Goal: Transaction & Acquisition: Purchase product/service

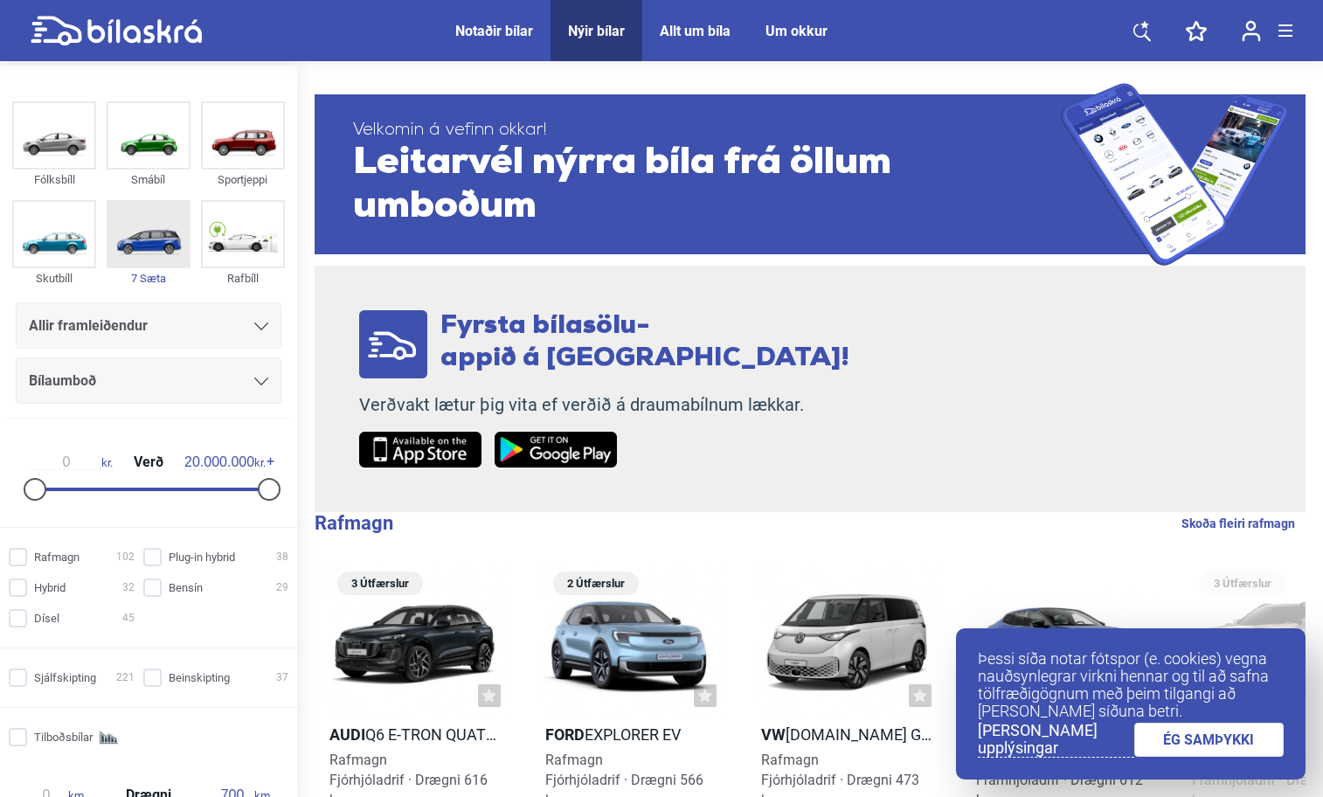
click at [148, 230] on img at bounding box center [148, 234] width 80 height 65
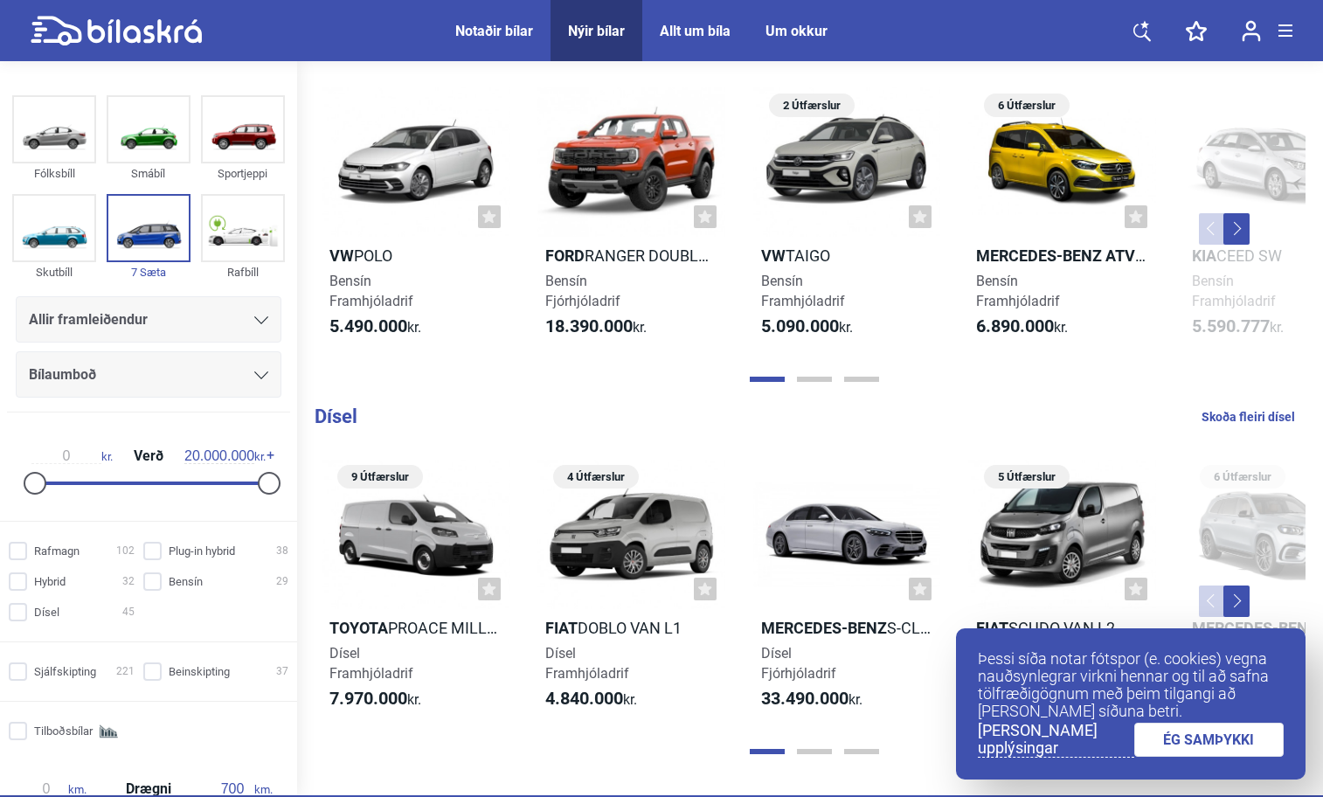
scroll to position [1223, 0]
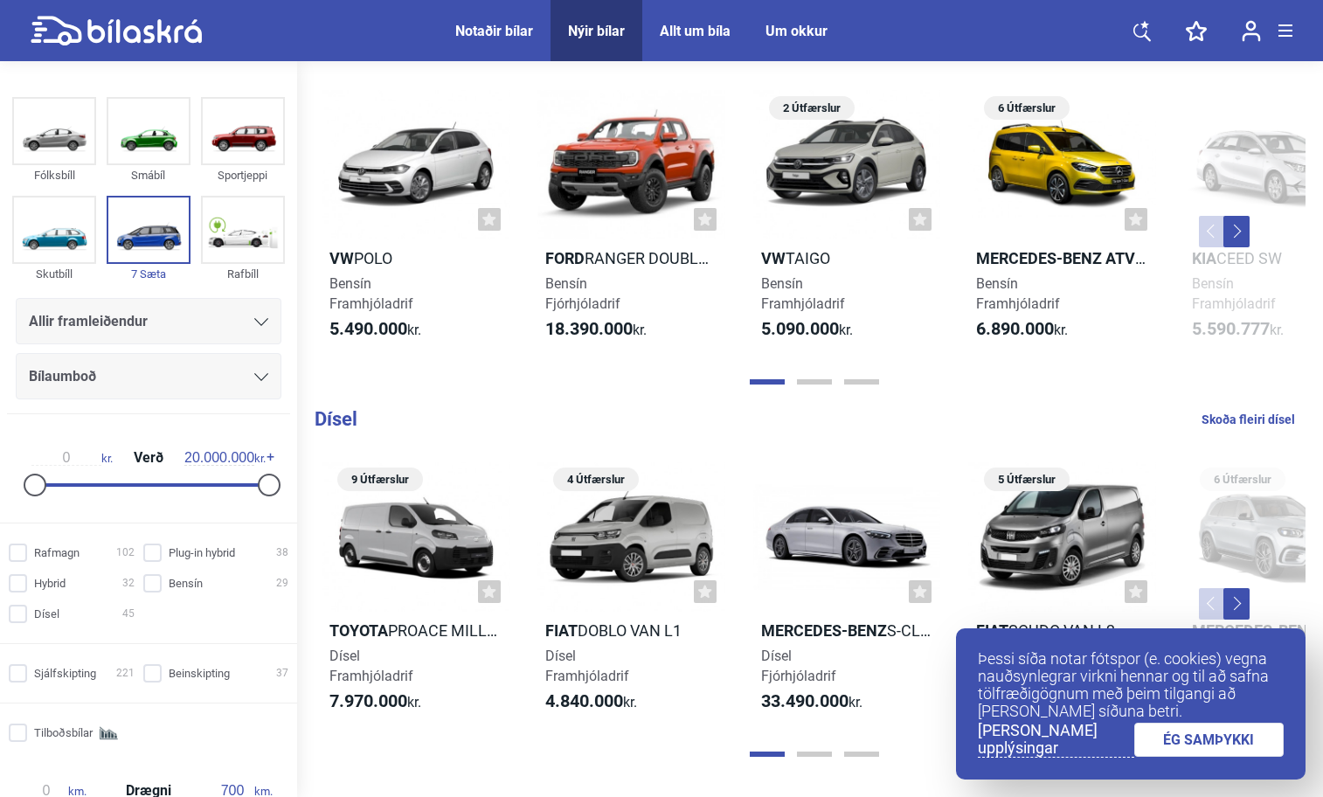
click at [1246, 216] on button "Next" at bounding box center [1236, 231] width 26 height 31
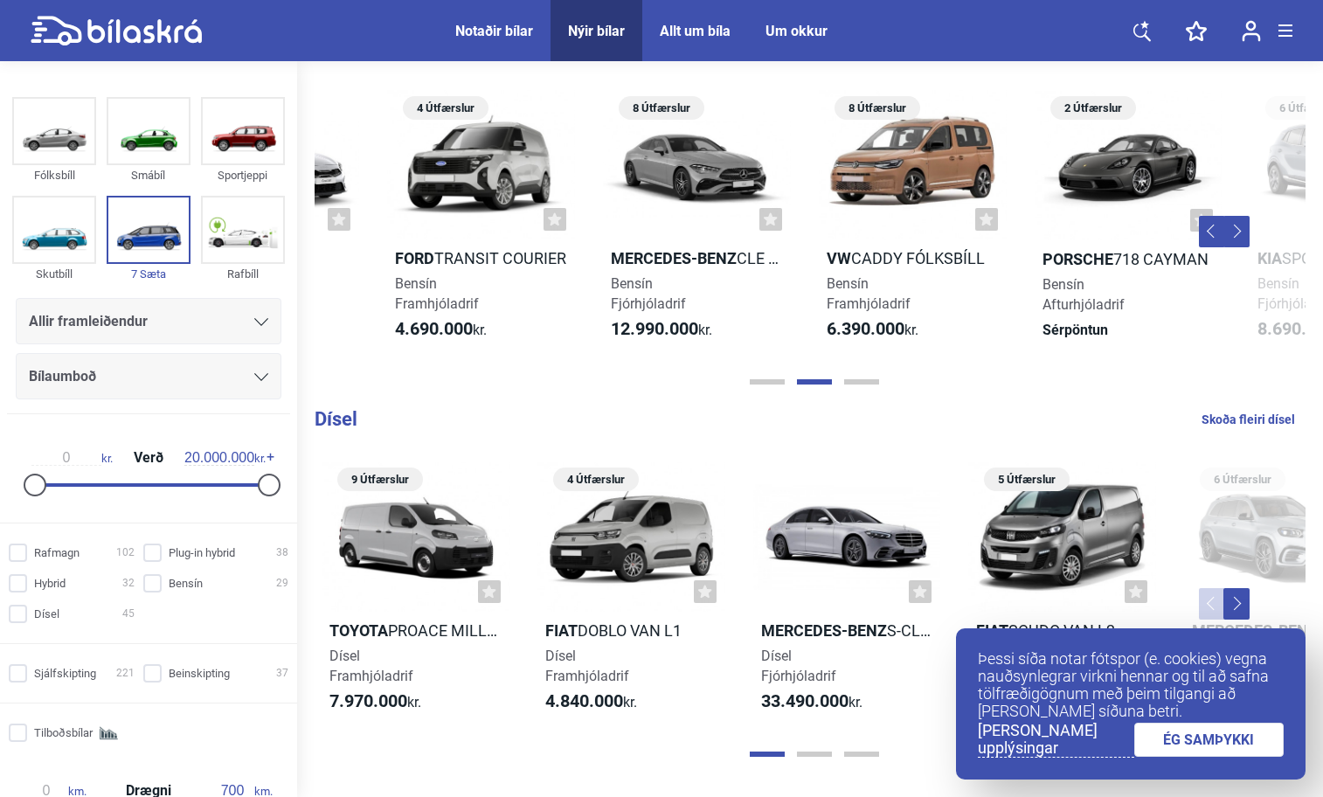
scroll to position [0, 1014]
click at [1246, 216] on button "Next" at bounding box center [1236, 231] width 26 height 31
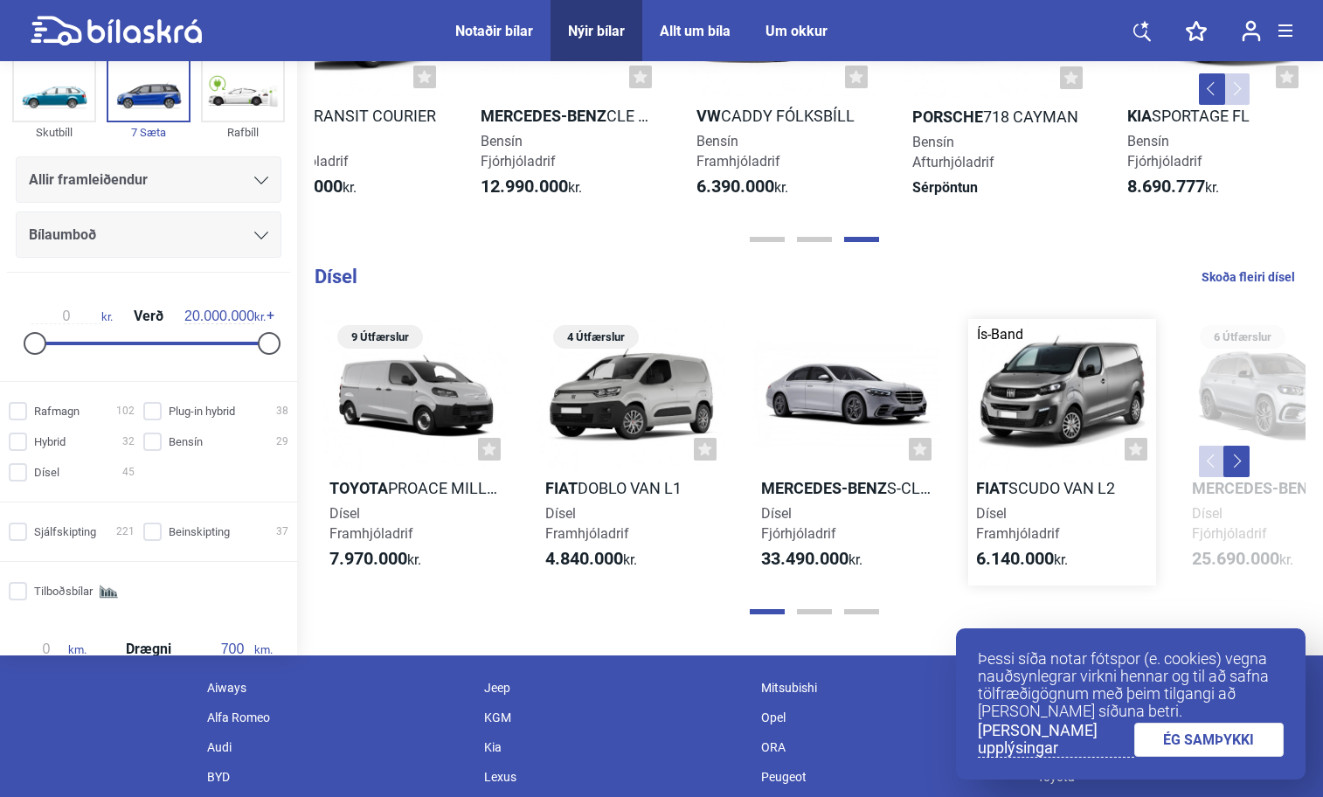
scroll to position [1398, 0]
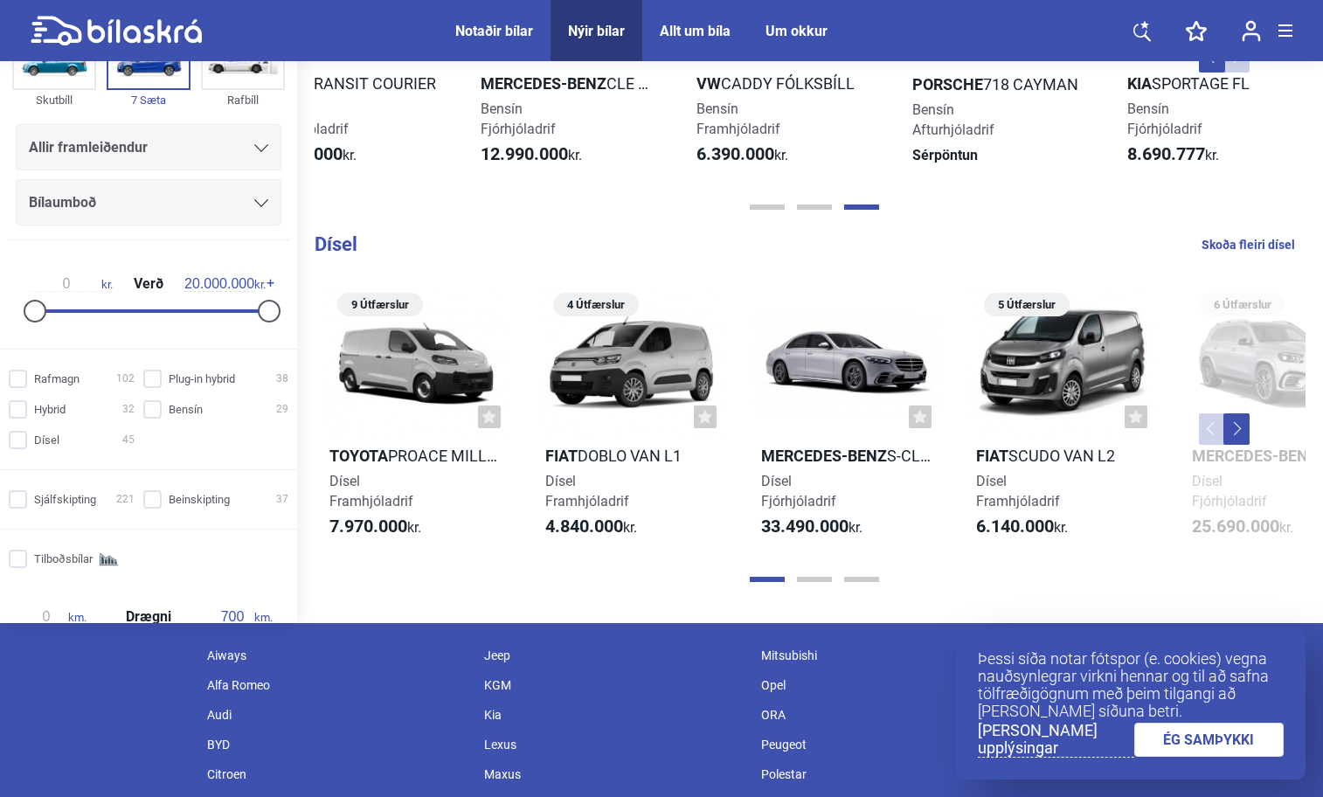
click at [1279, 233] on link "Skoða fleiri dísel" at bounding box center [1249, 244] width 94 height 23
checkbox input "true"
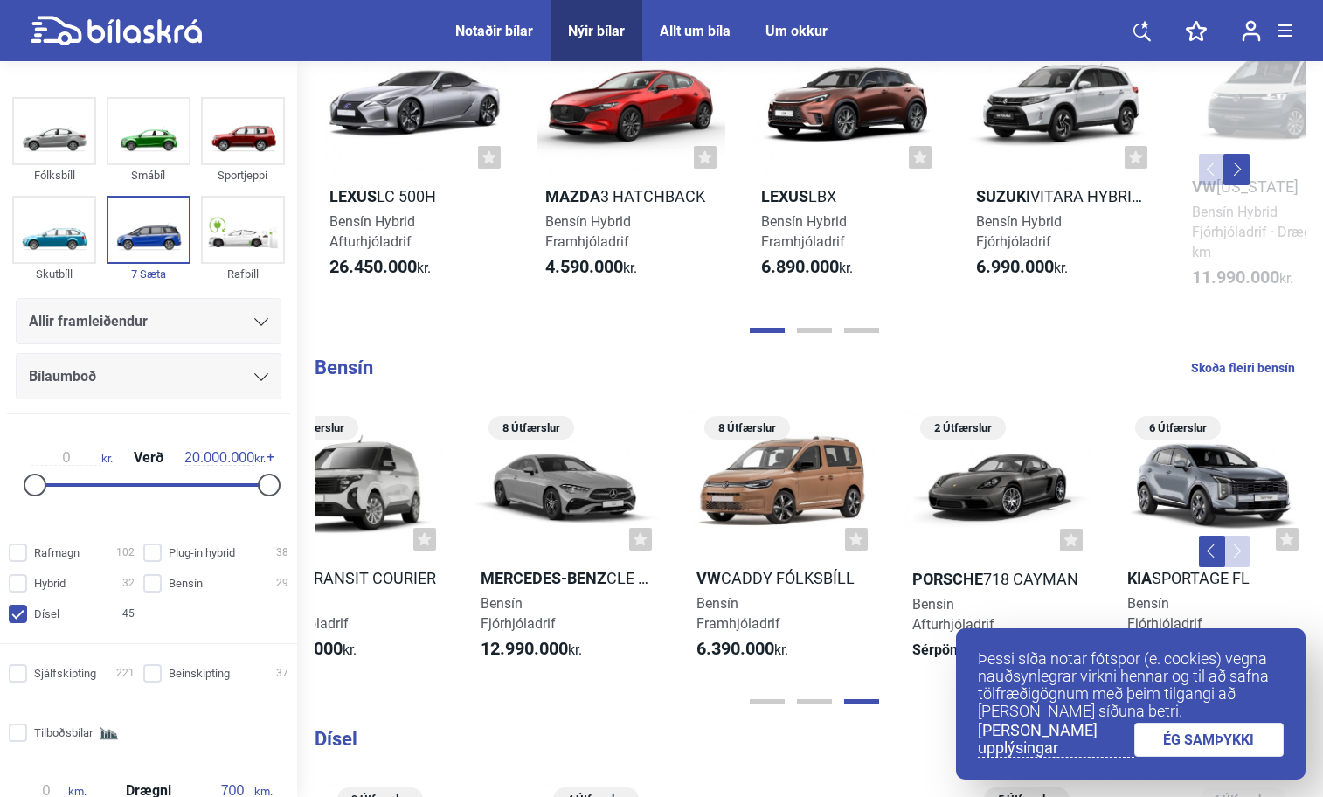
scroll to position [961, 0]
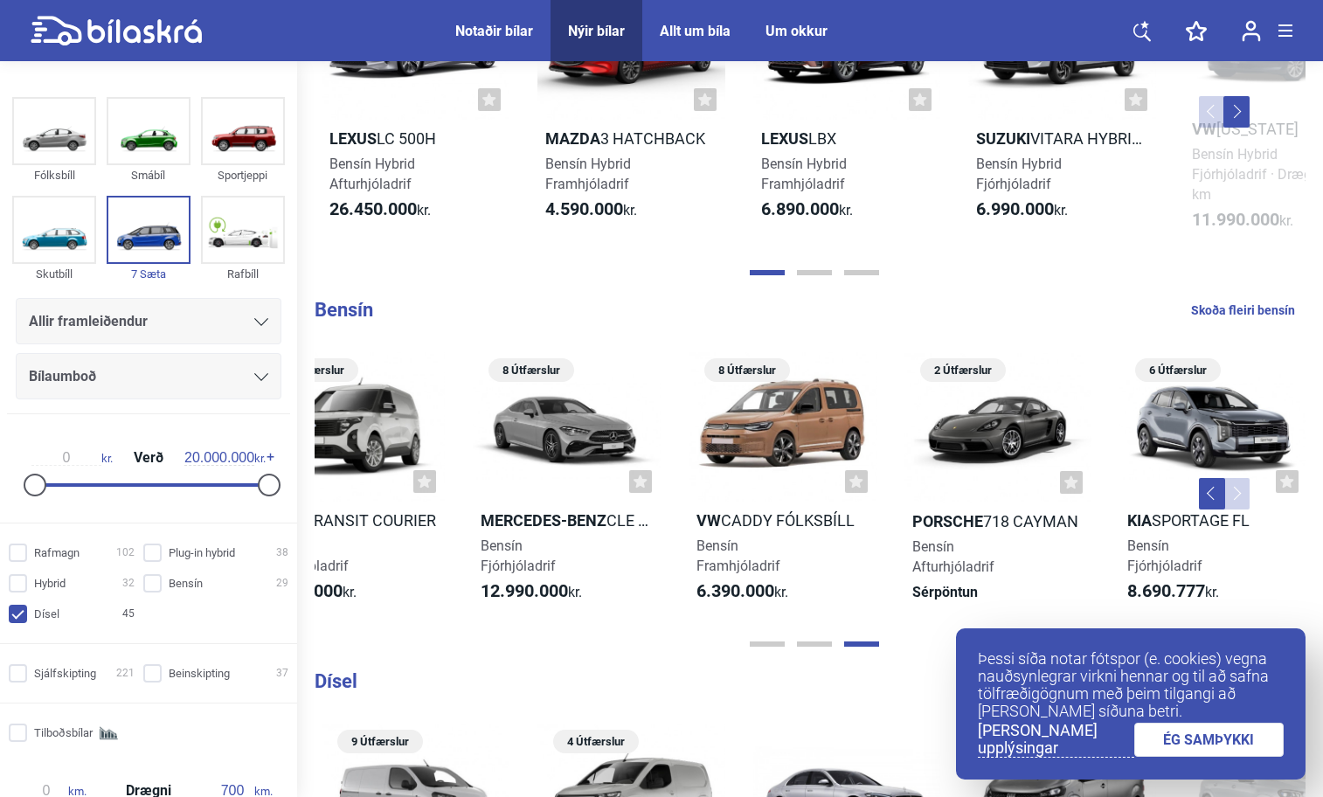
click at [1222, 740] on link "ÉG SAMÞYKKI" at bounding box center [1209, 740] width 150 height 34
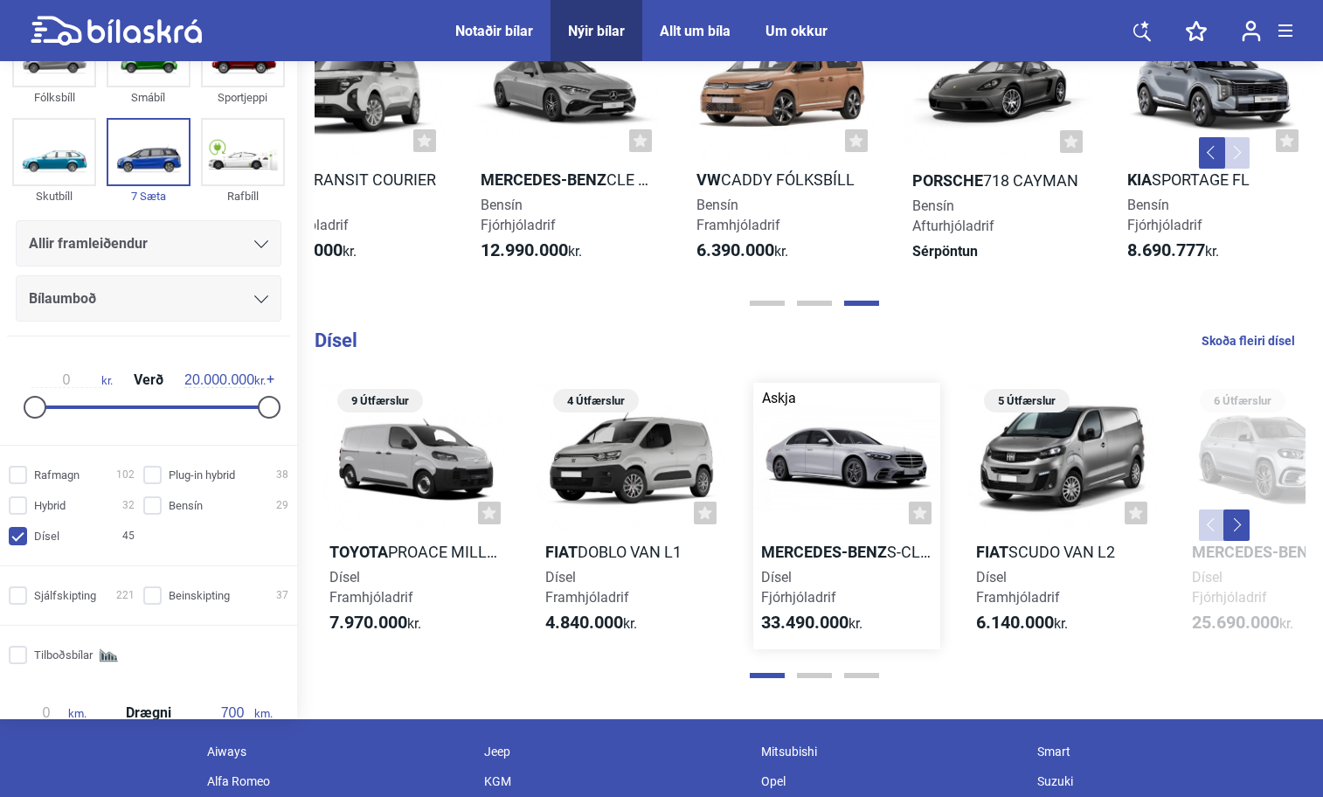
scroll to position [1398, 0]
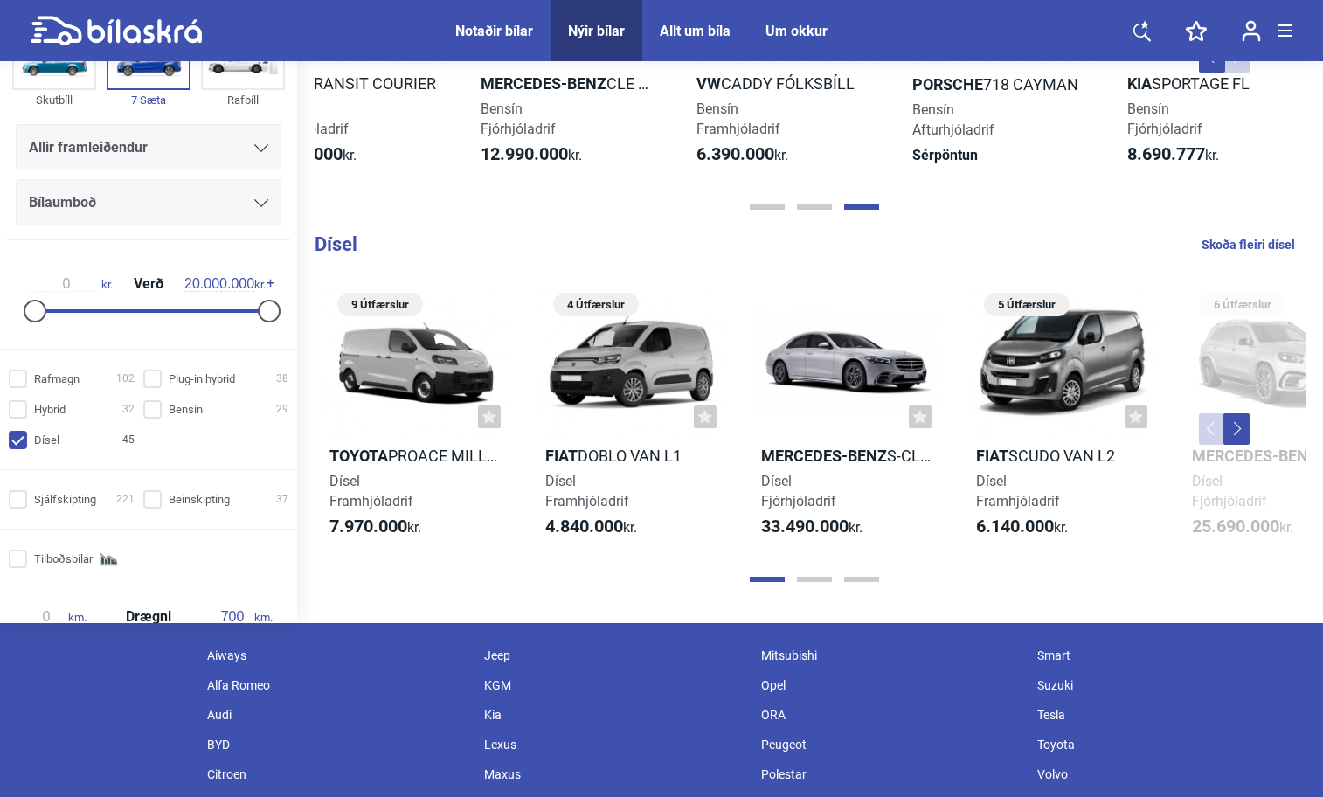
click at [1237, 413] on button "Next" at bounding box center [1236, 428] width 26 height 31
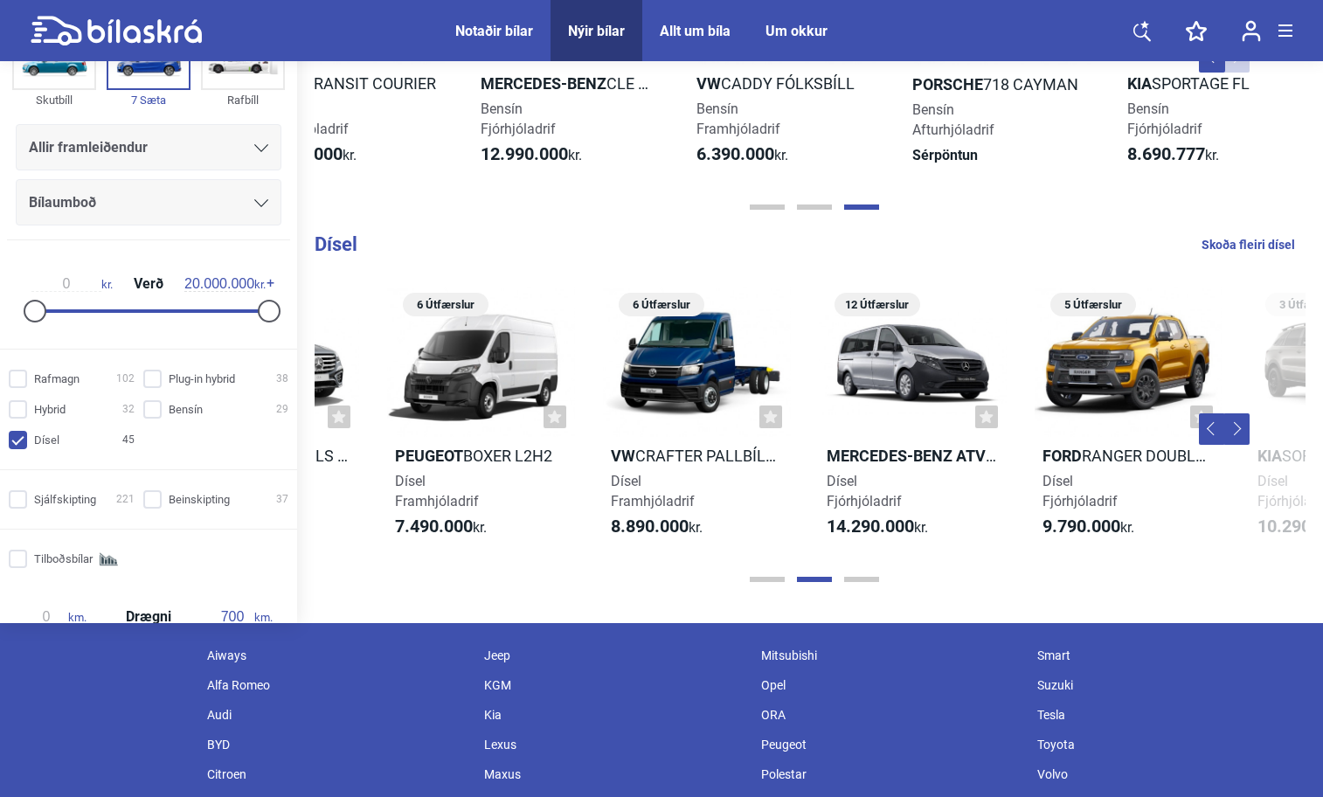
scroll to position [0, 1014]
click at [897, 323] on div at bounding box center [912, 362] width 188 height 150
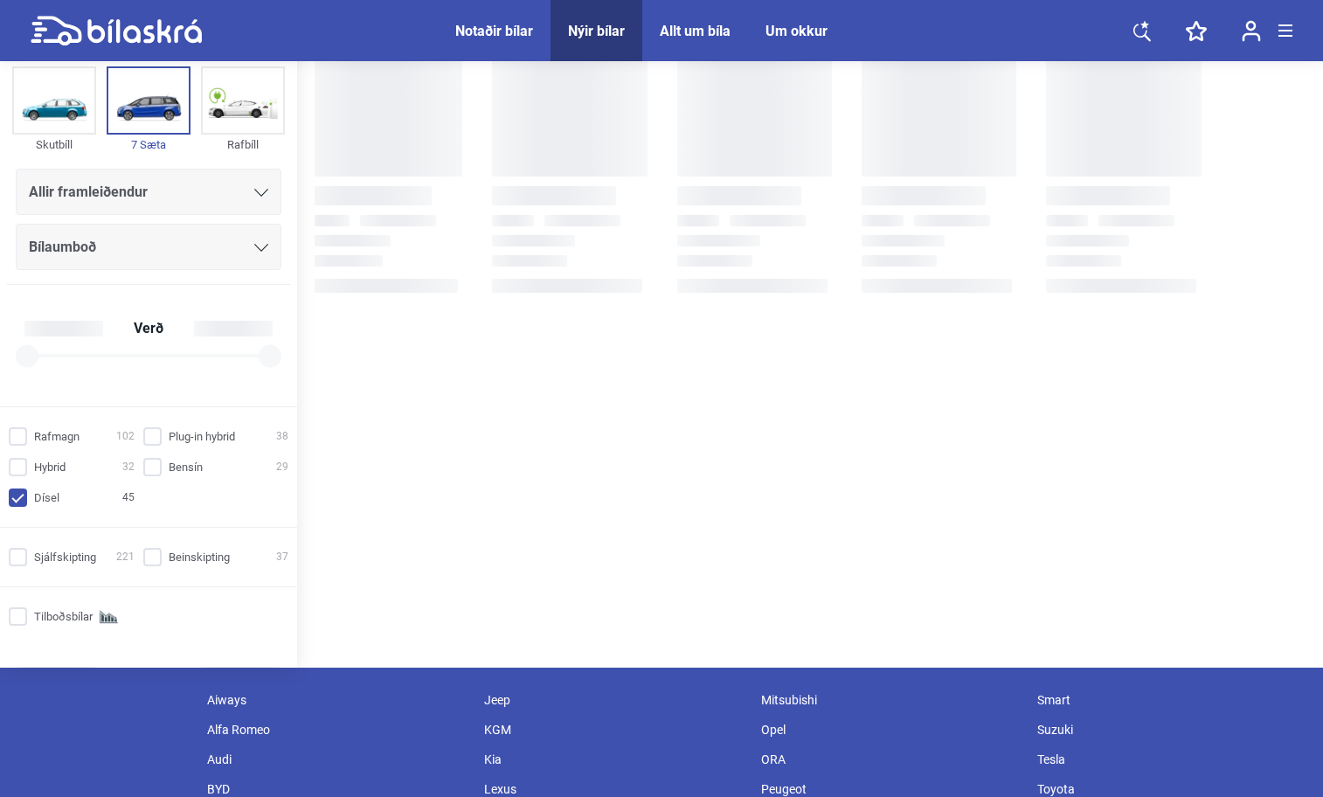
scroll to position [102, 0]
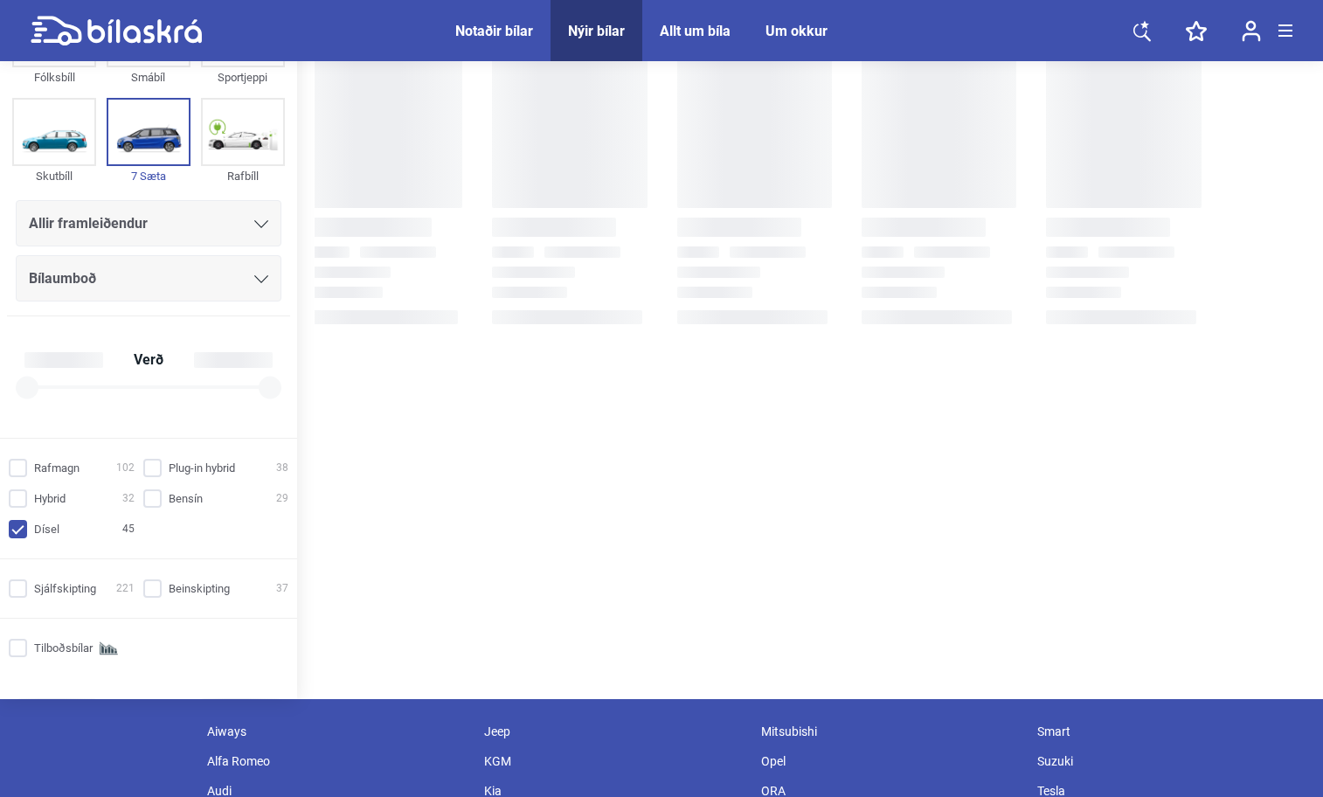
click at [18, 536] on input "Dísel 45" at bounding box center [74, 530] width 126 height 18
checkbox input "false"
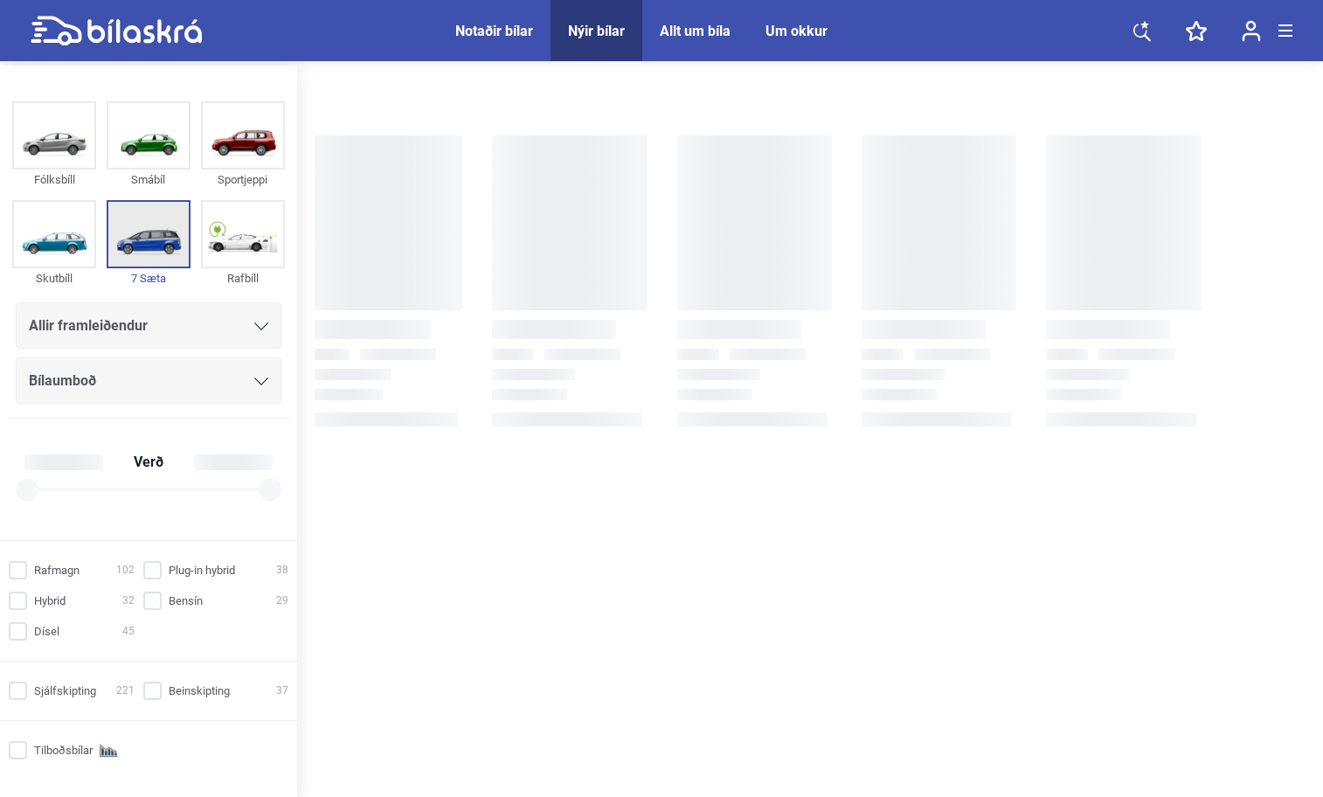
click at [155, 239] on img at bounding box center [148, 234] width 80 height 65
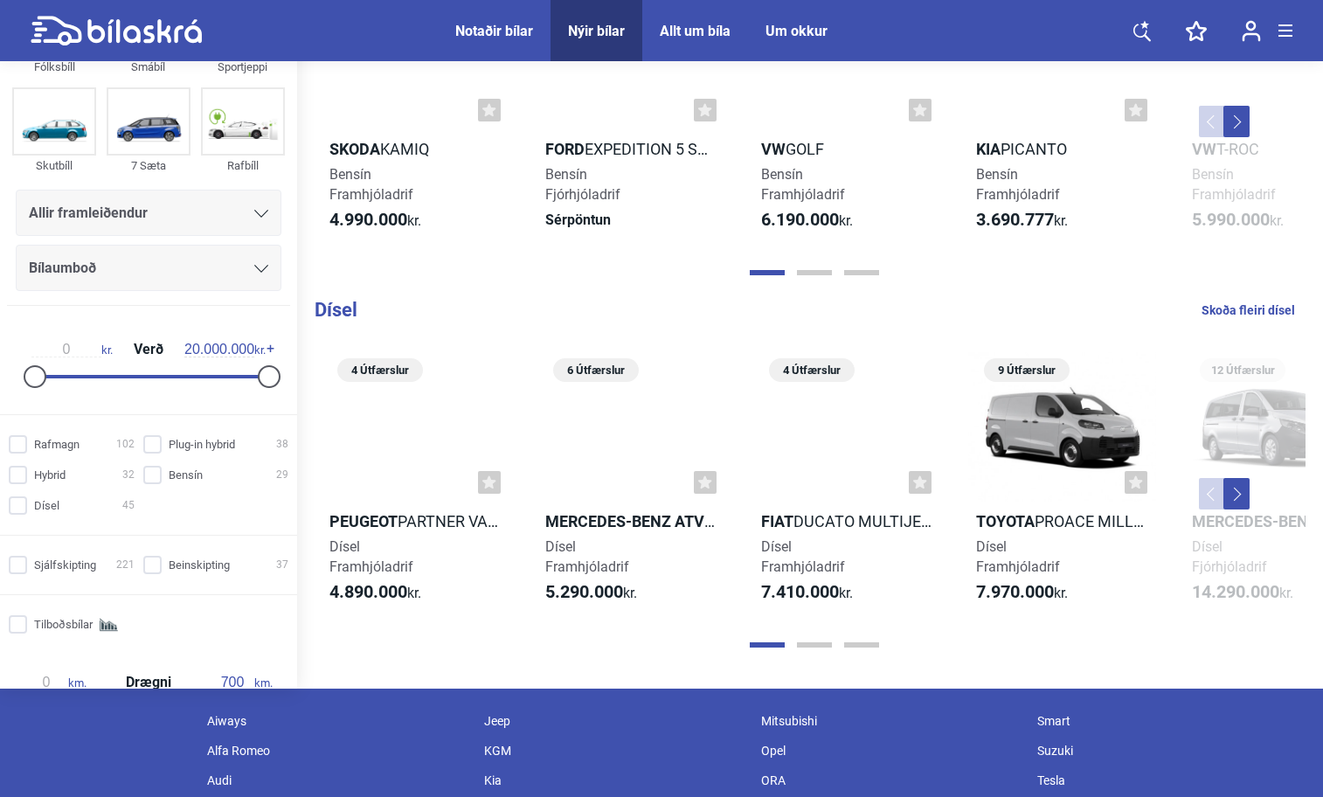
scroll to position [1835, 0]
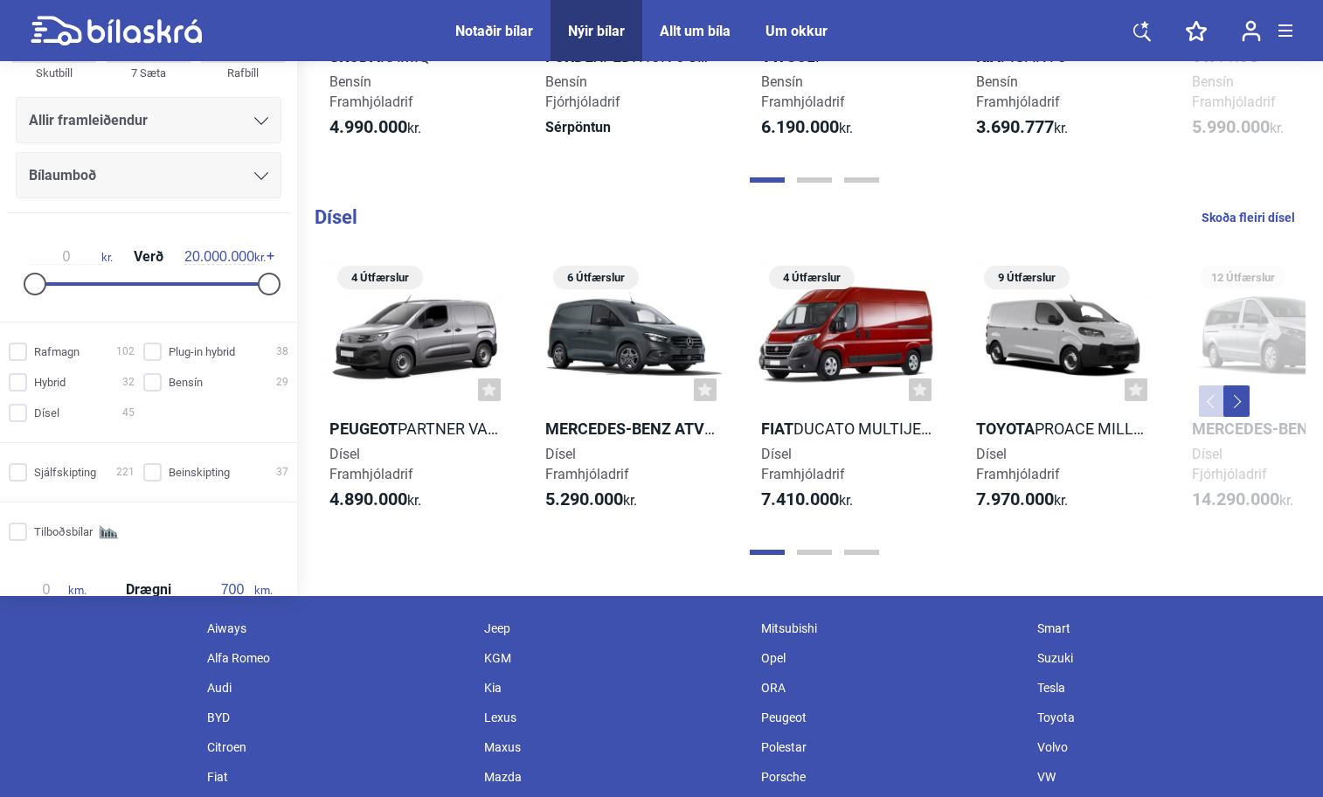
click at [1238, 399] on button "Next" at bounding box center [1236, 400] width 26 height 31
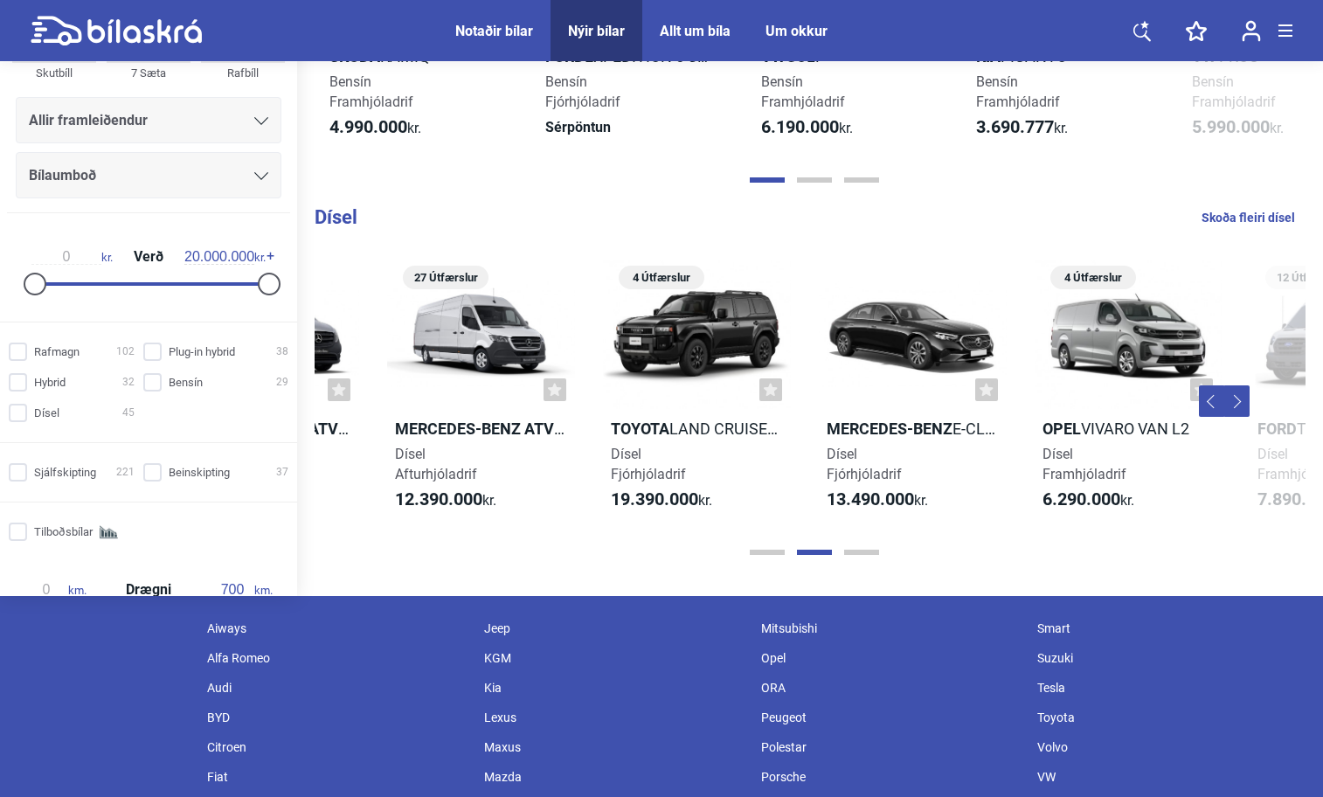
scroll to position [0, 1014]
click at [1238, 399] on button "Next" at bounding box center [1236, 400] width 26 height 31
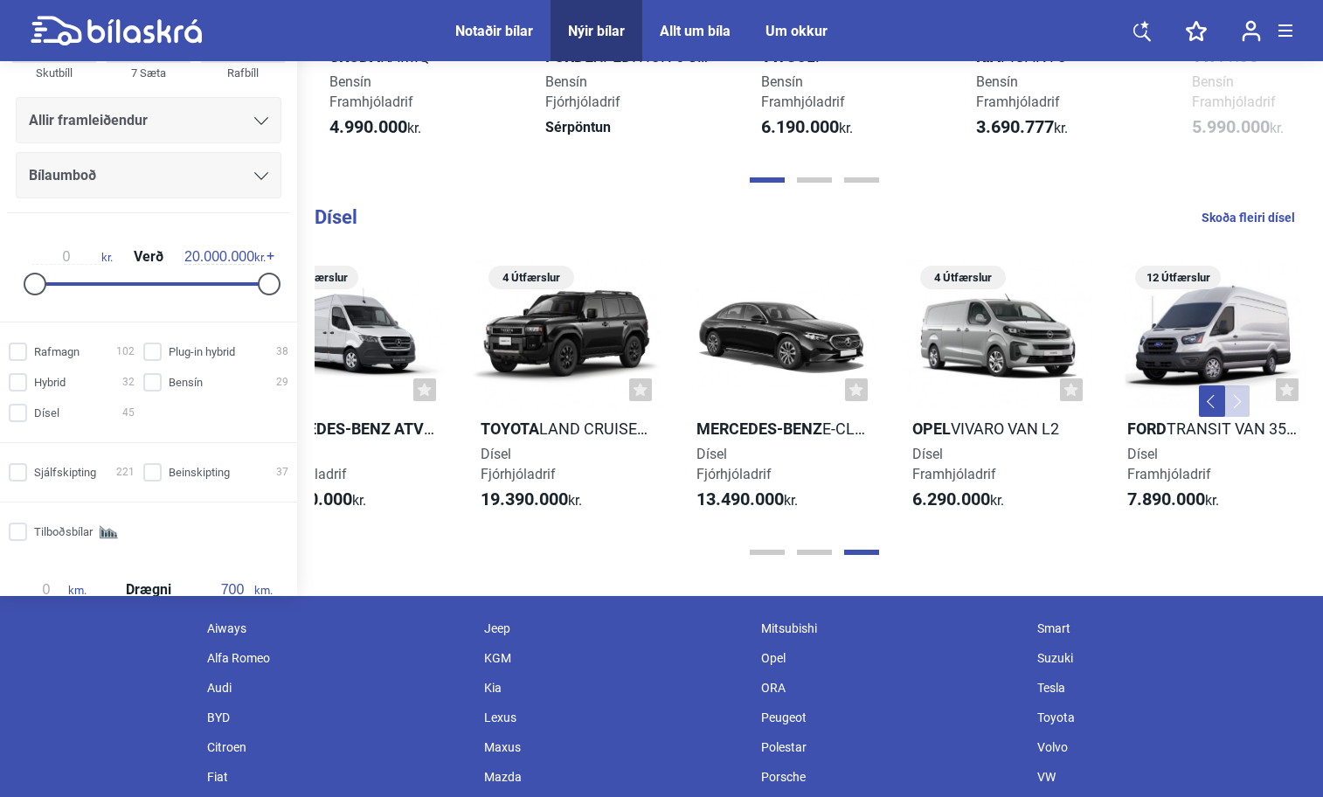
click at [1238, 399] on button "Next" at bounding box center [1236, 400] width 26 height 31
click at [1212, 404] on button "Previous" at bounding box center [1212, 400] width 26 height 31
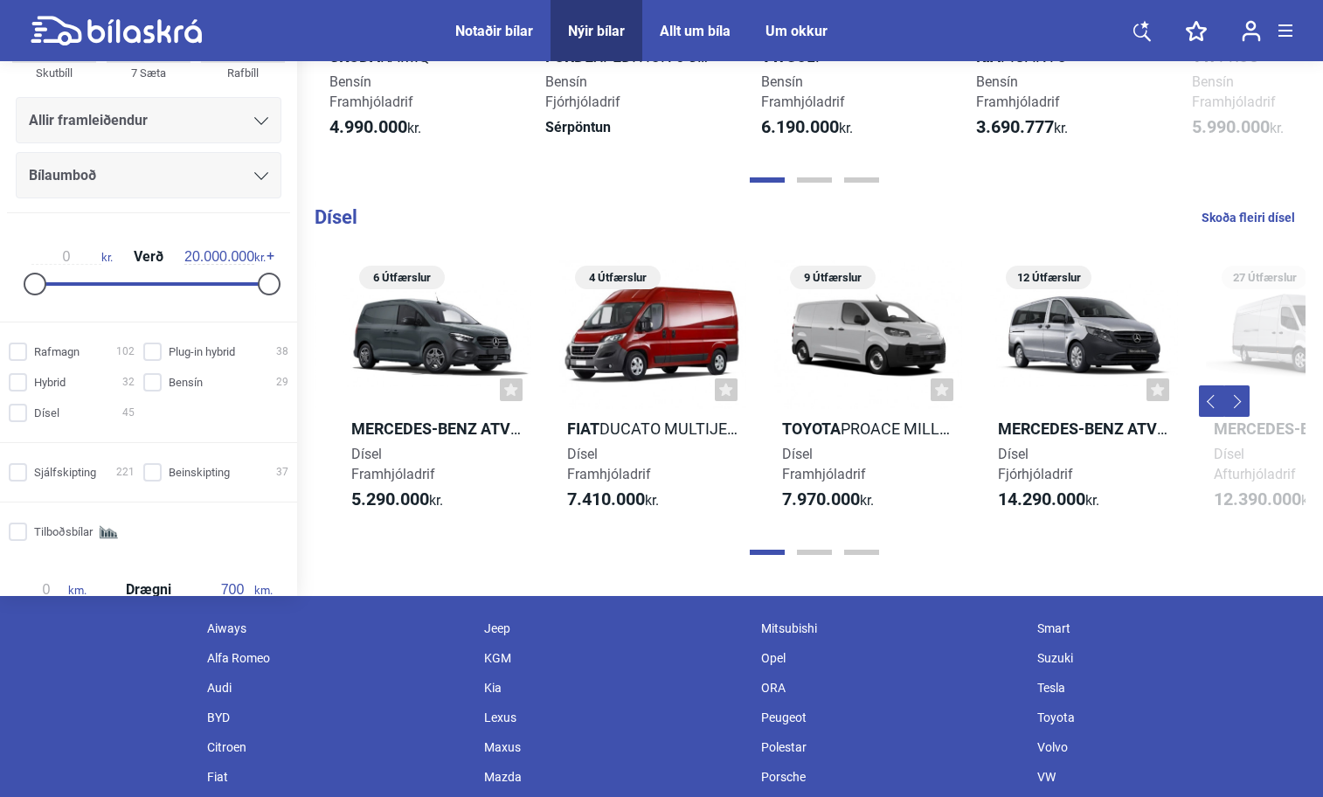
click at [1212, 404] on button "Previous" at bounding box center [1212, 400] width 26 height 31
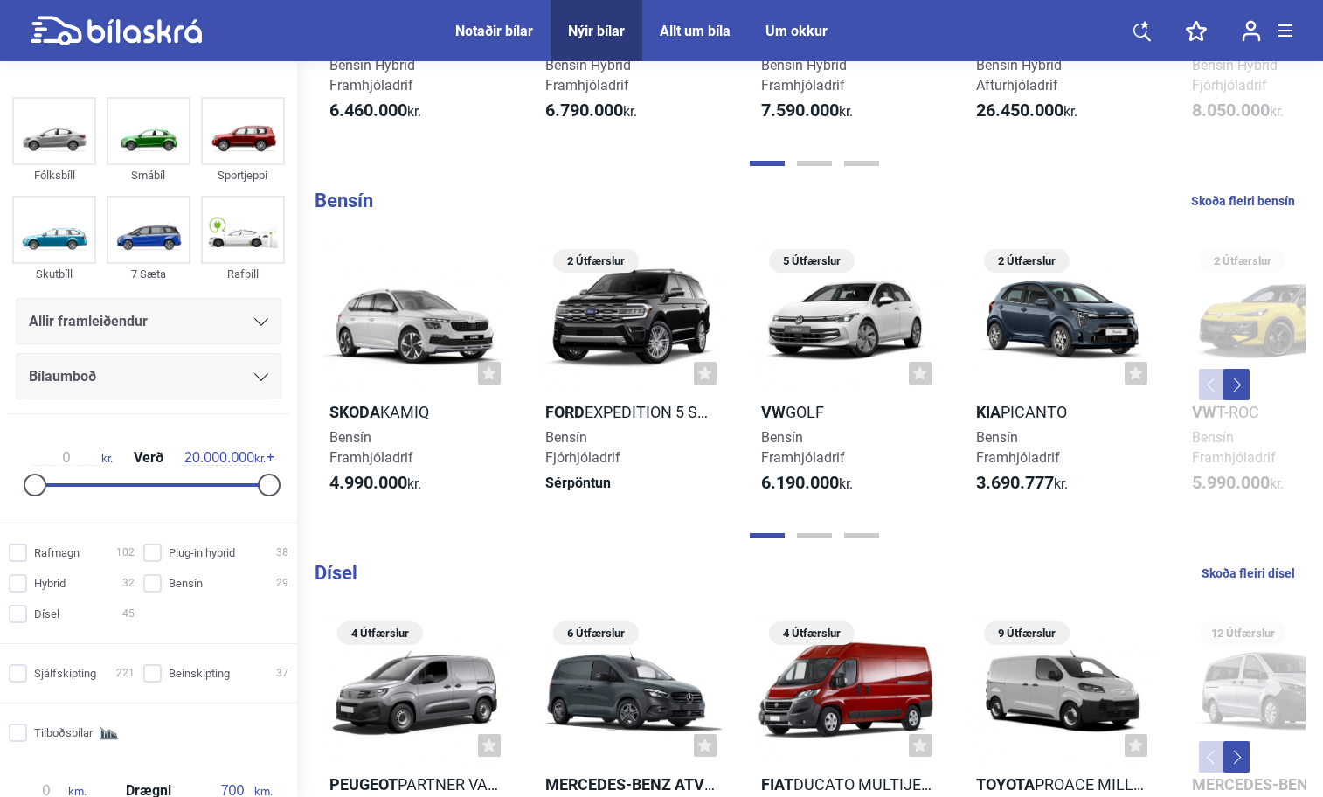
scroll to position [1470, 0]
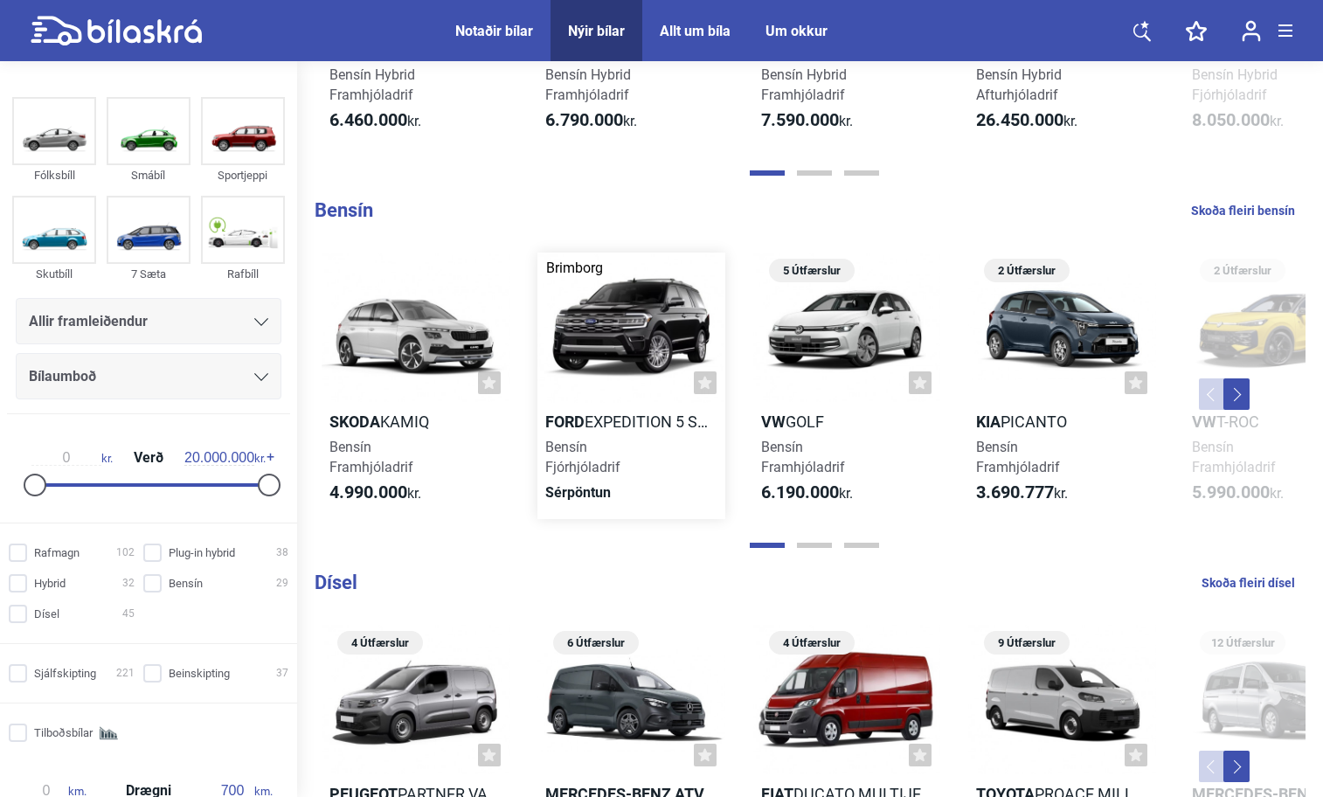
click at [632, 312] on div at bounding box center [631, 328] width 188 height 150
